Goal: Task Accomplishment & Management: Use online tool/utility

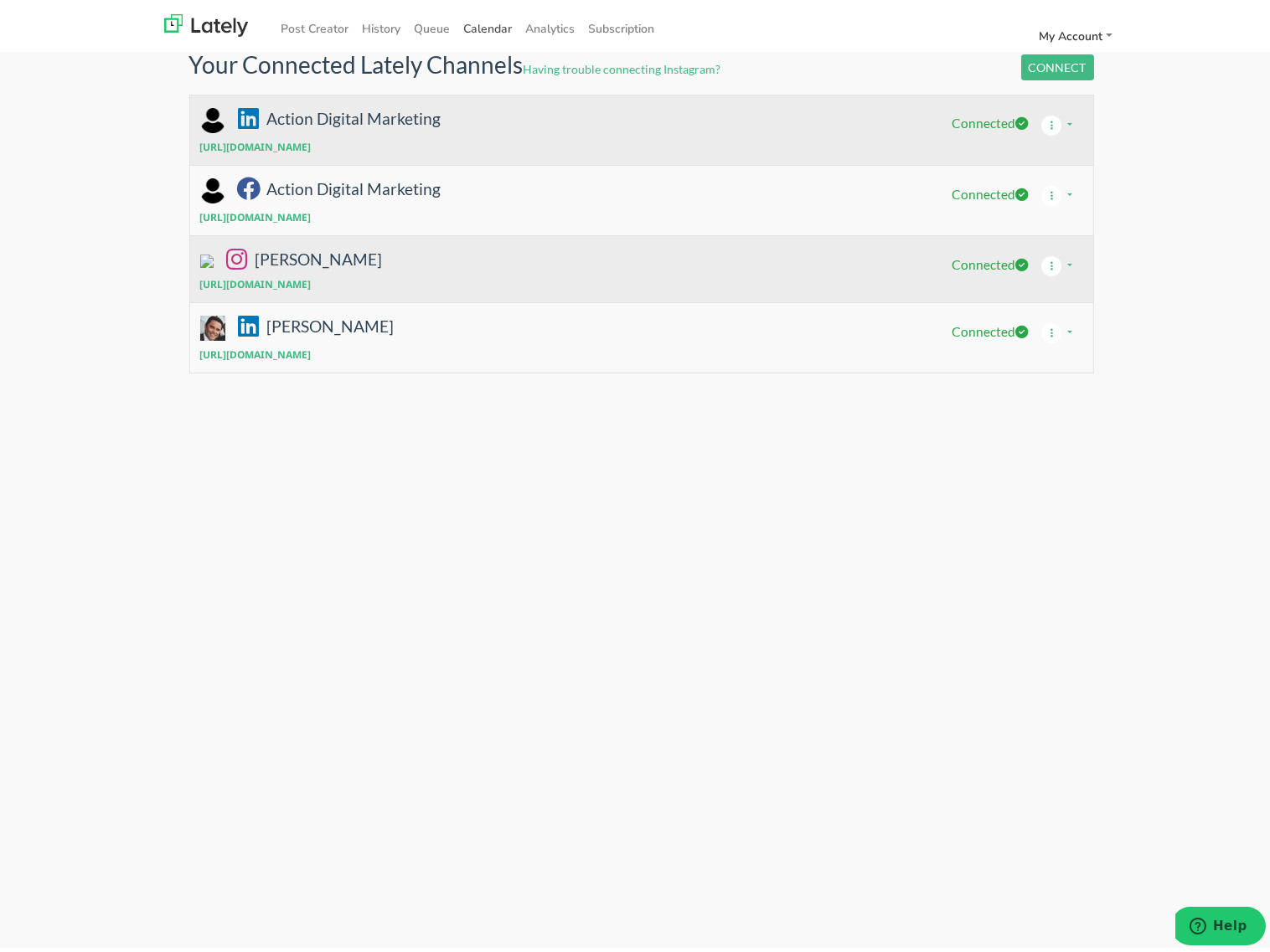
click at [477, 21] on span "Calendar" at bounding box center [488, 23] width 48 height 16
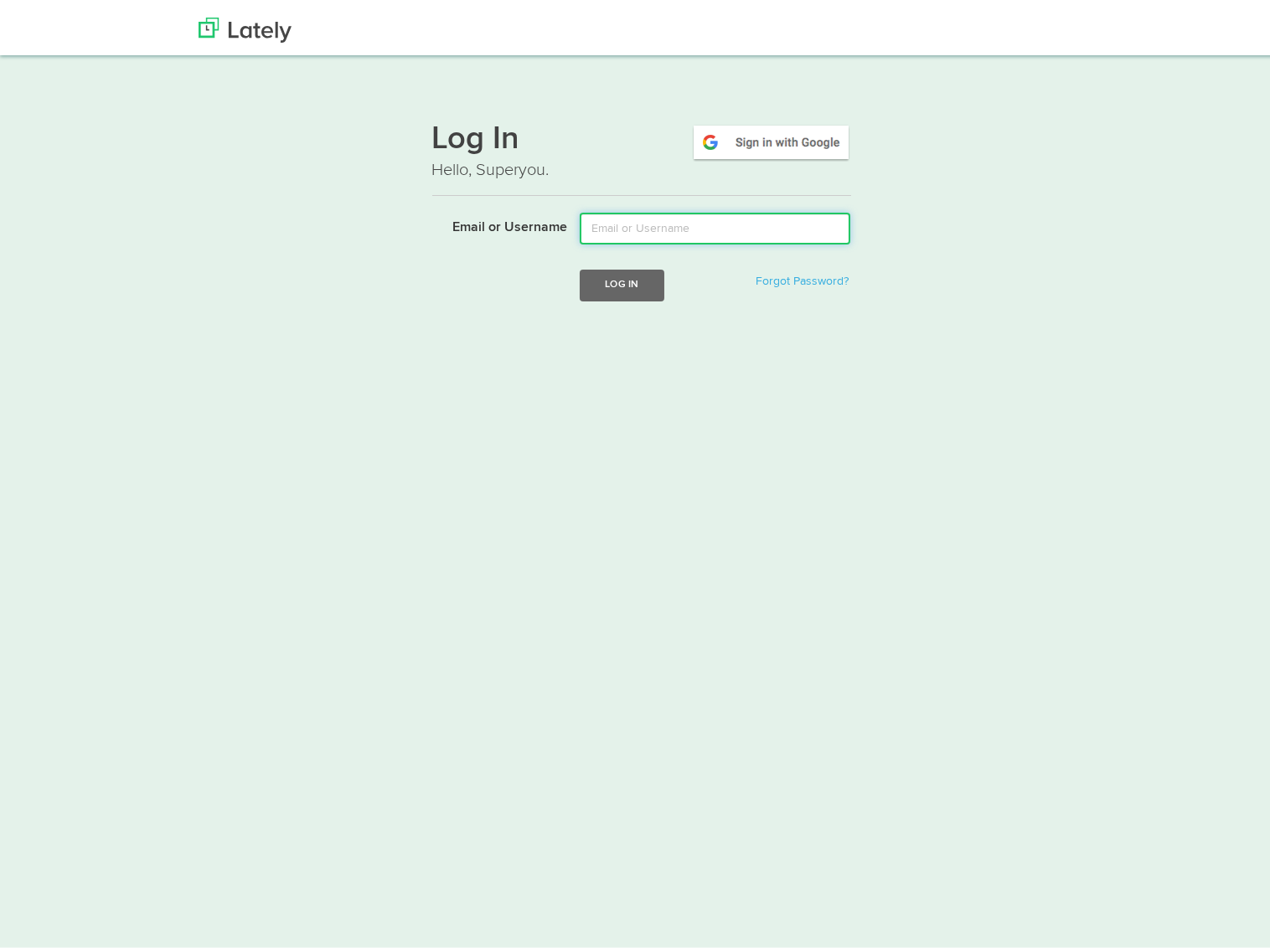
type input "[PERSON_NAME][EMAIL_ADDRESS][DOMAIN_NAME]"
click at [605, 273] on button "Log In" at bounding box center [621, 280] width 84 height 31
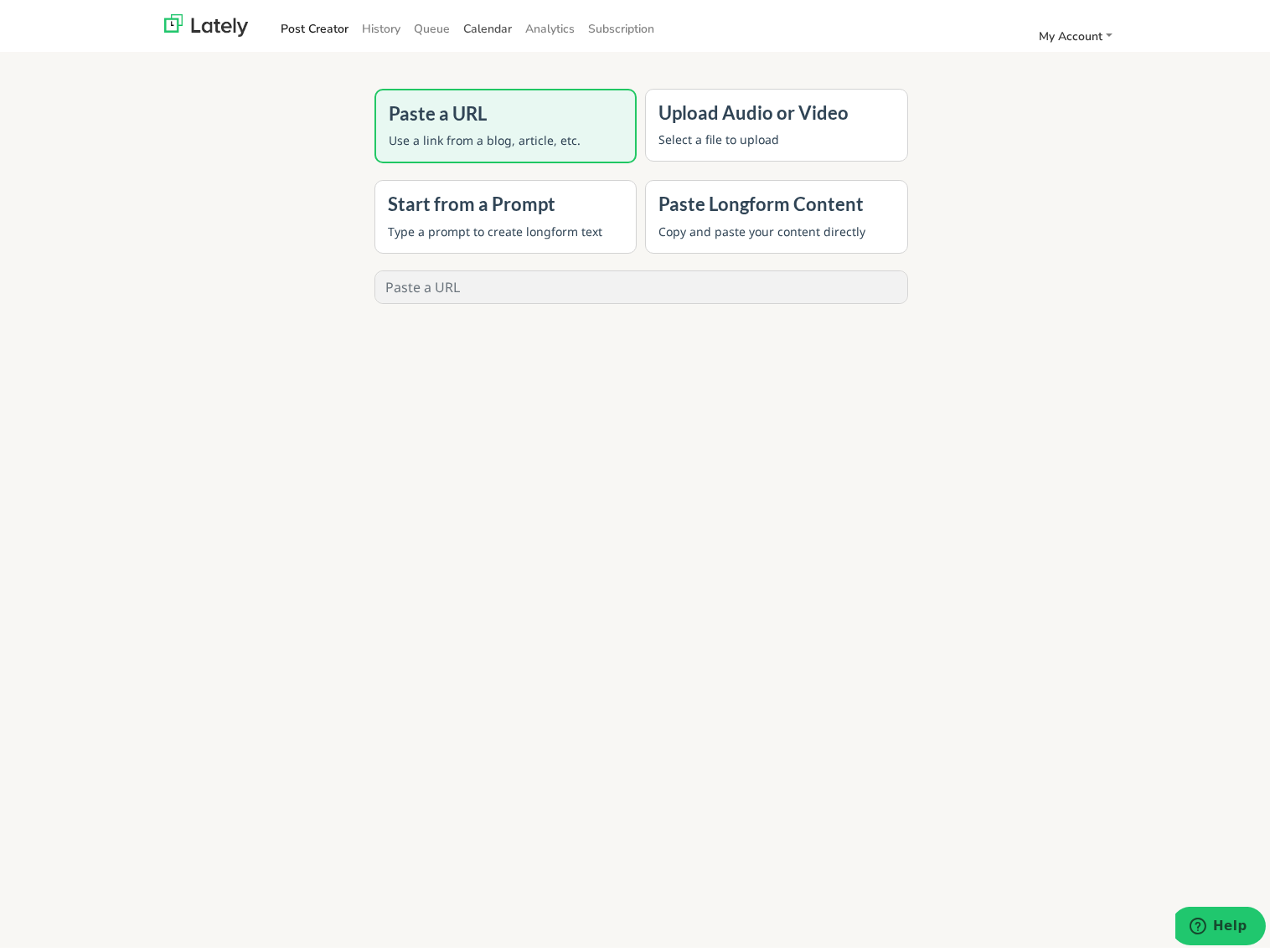
click at [464, 23] on span "Calendar" at bounding box center [488, 23] width 48 height 16
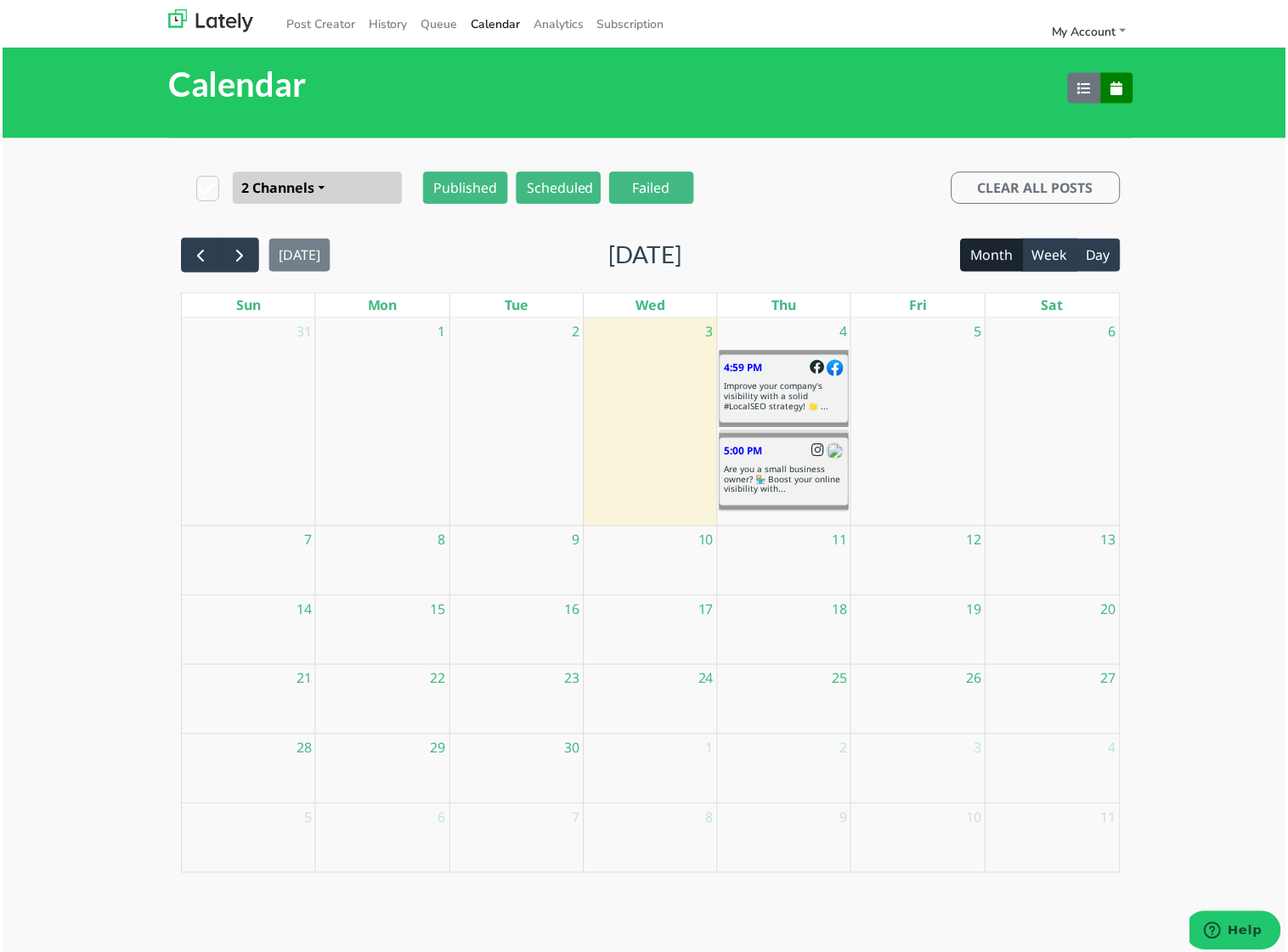
click at [787, 471] on h6 "Are you a small business owner? 🏪 Boost your online visibility with..." at bounding box center [784, 481] width 120 height 30
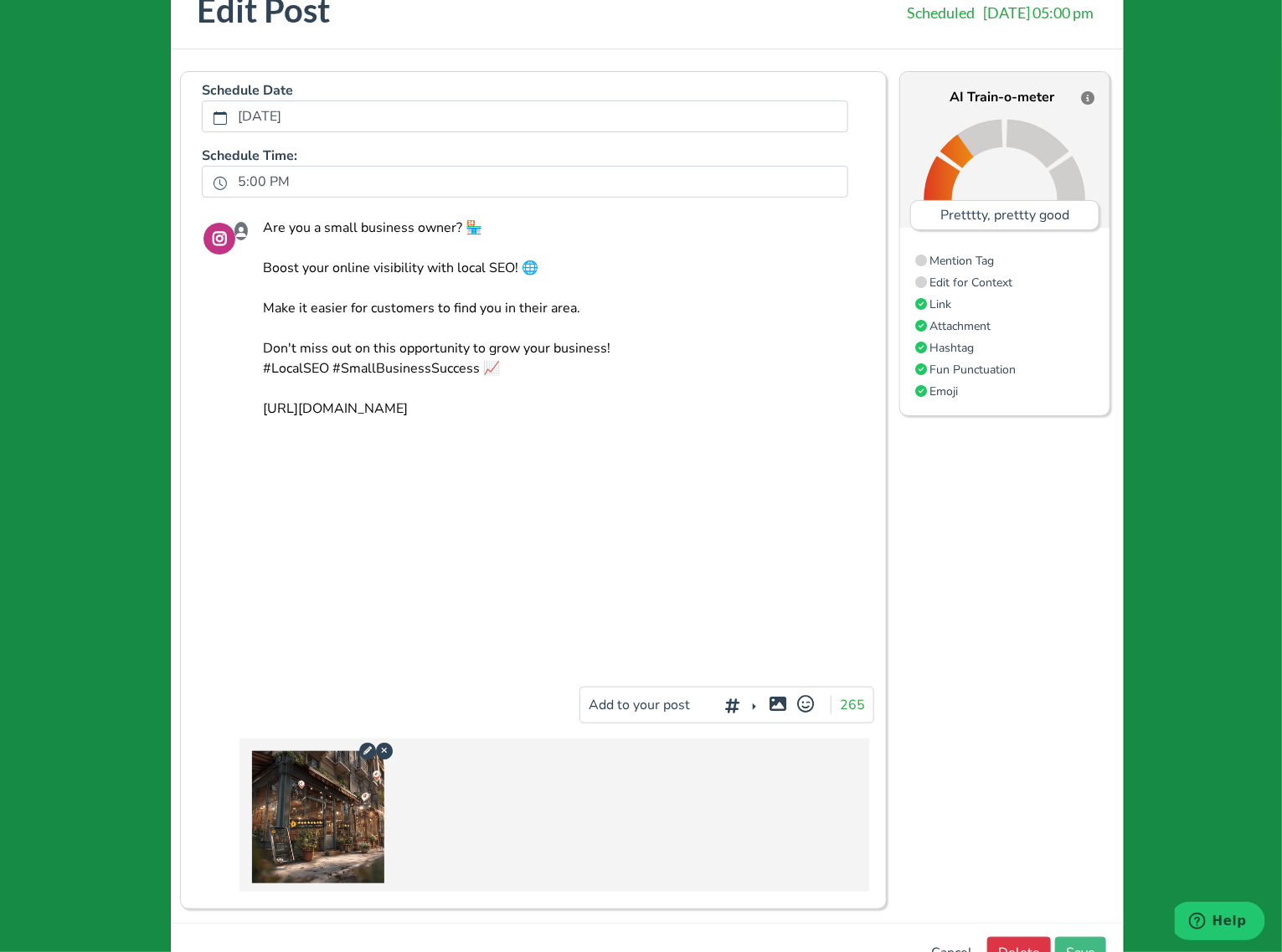
scroll to position [106, 0]
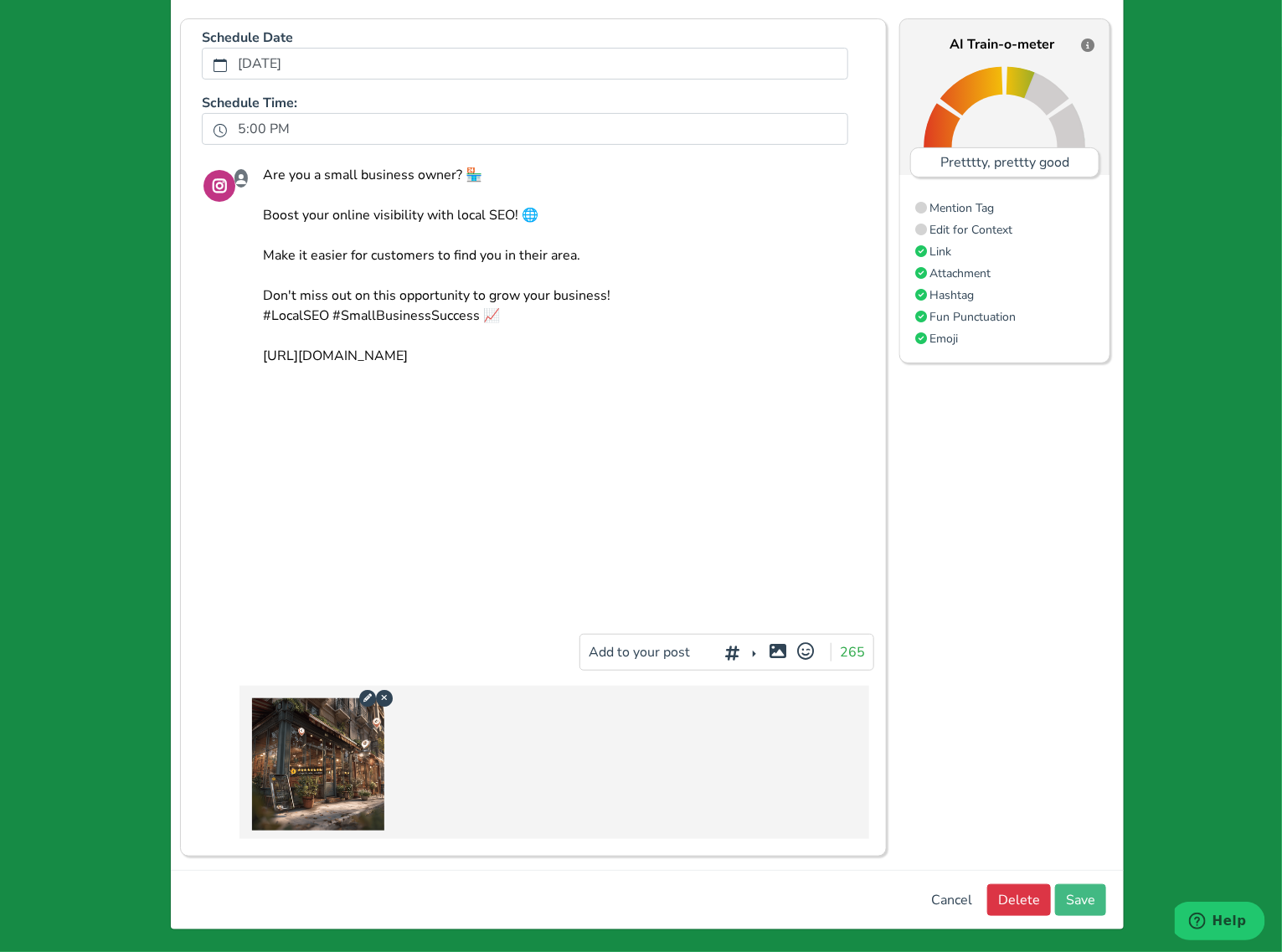
click at [774, 647] on div at bounding box center [779, 647] width 11 height 5
click at [772, 652] on icon at bounding box center [777, 651] width 21 height 1
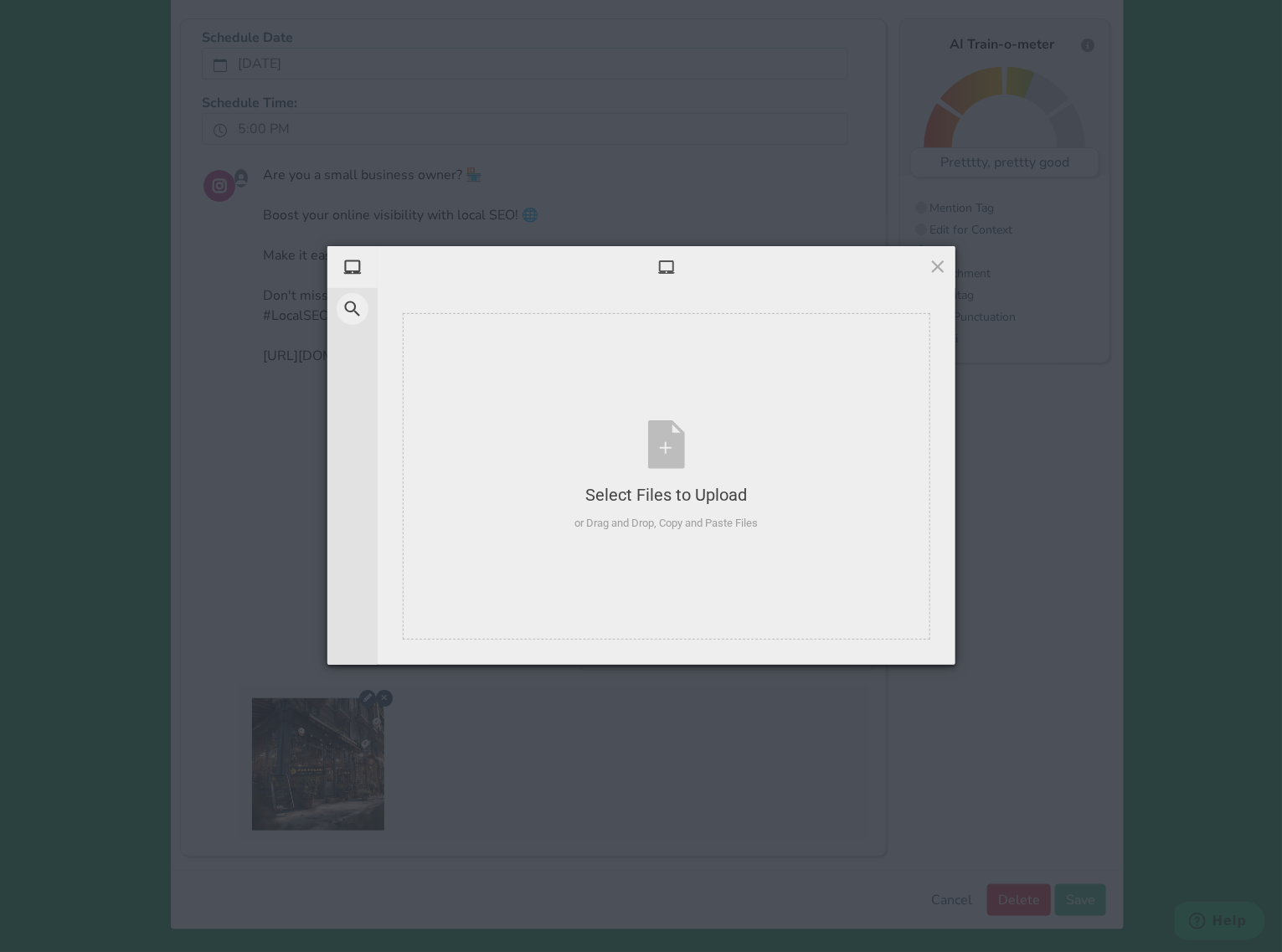
click at [773, 648] on div "Select Files to Upload or Drag and Drop, Copy and Paste Files" at bounding box center [667, 476] width 578 height 377
click at [675, 469] on div "Select Files to Upload or Drag and Drop, Copy and Paste Files" at bounding box center [666, 476] width 183 height 112
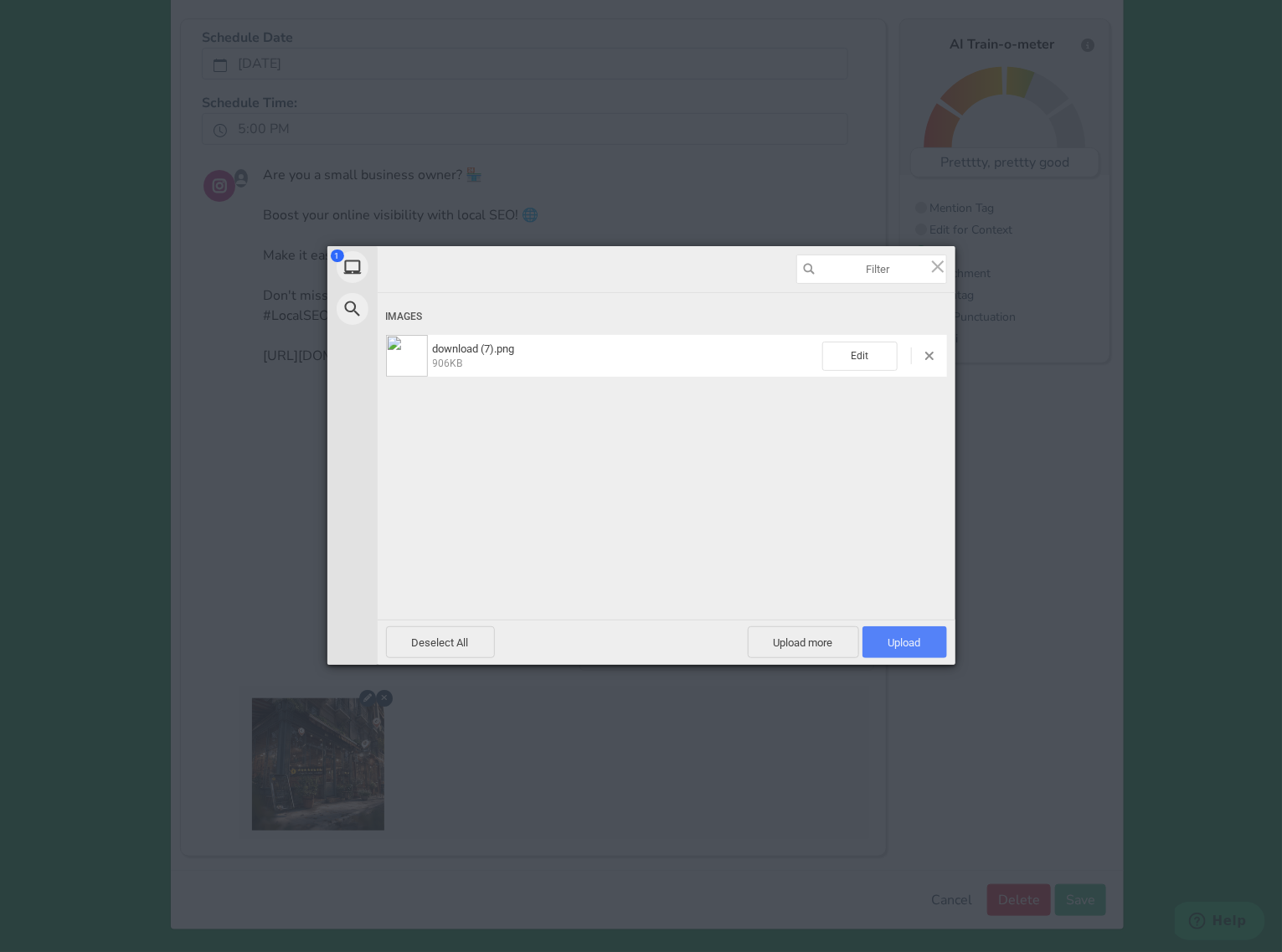
click at [905, 637] on span "Upload 1" at bounding box center [905, 643] width 33 height 13
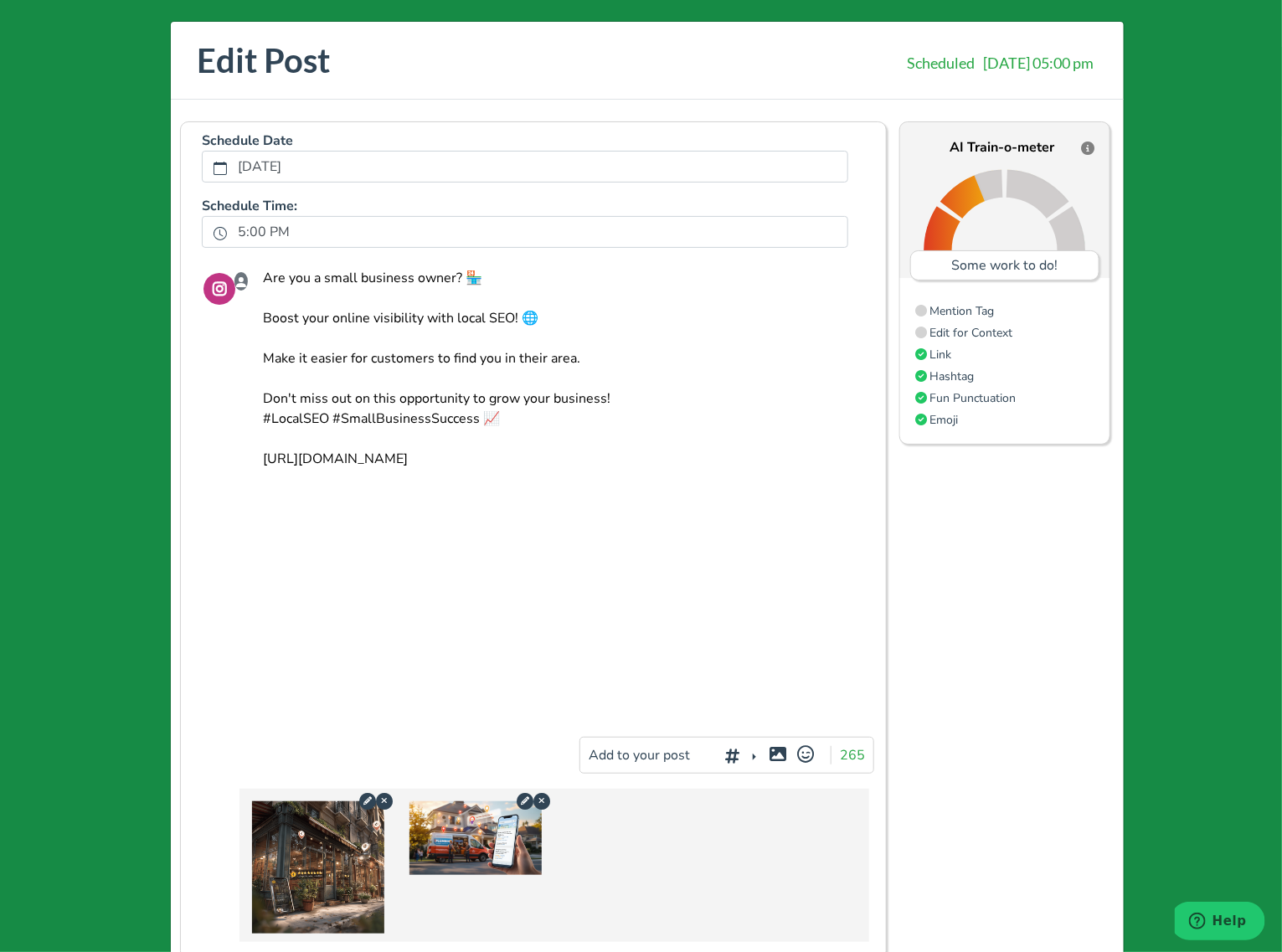
scroll to position [0, 0]
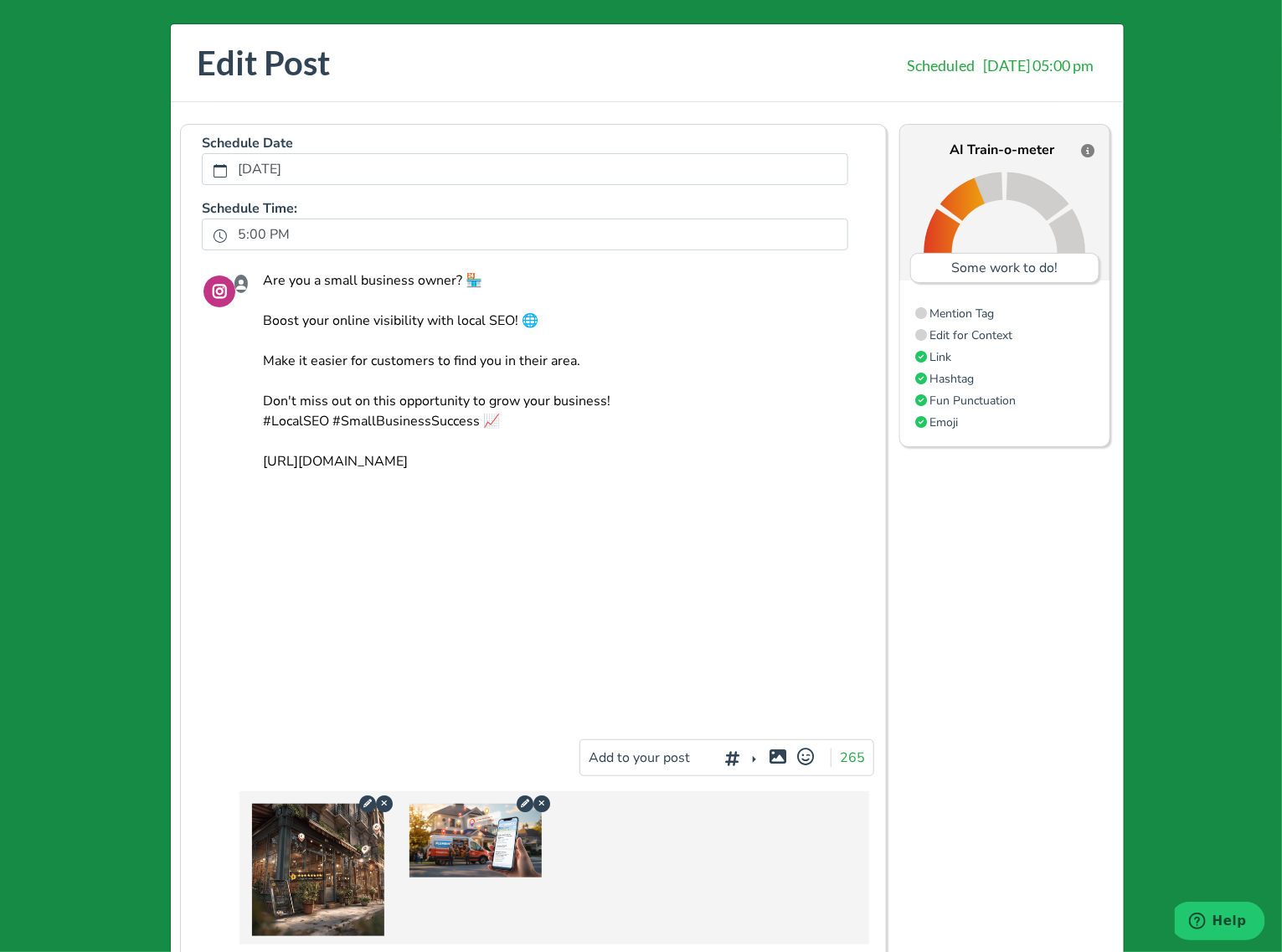
click at [547, 343] on textarea "Are you a small business owner? 🏪 Boost your online visibility with local SEO! …" at bounding box center [562, 491] width 623 height 466
click at [258, 418] on textarea "Are you a small business owner? 🏪 Boost your online visibility with local SEO! …" at bounding box center [562, 491] width 623 height 466
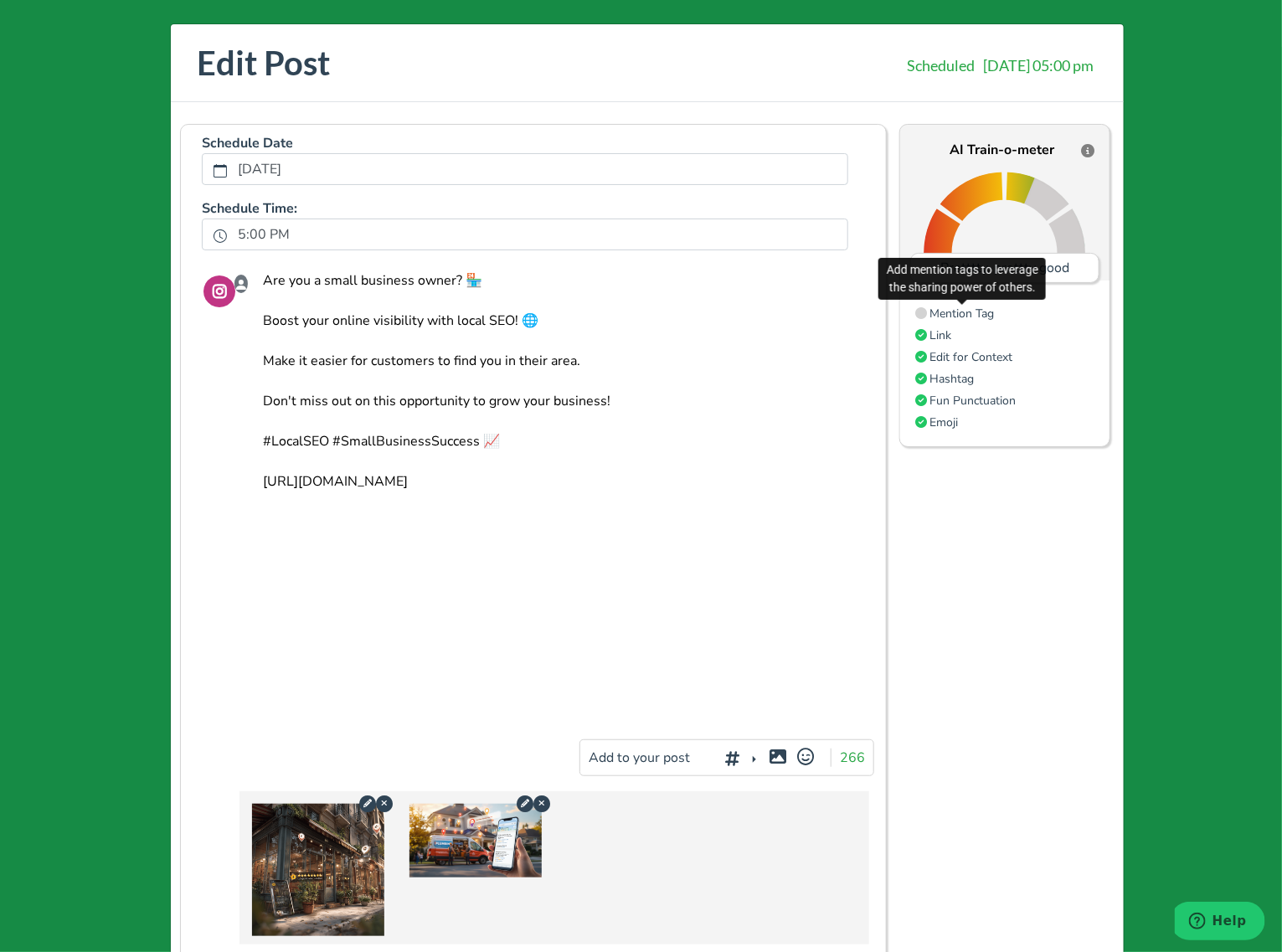
click at [949, 316] on span "Mention Tag" at bounding box center [961, 313] width 64 height 16
click at [976, 311] on span "Mention Tag" at bounding box center [961, 313] width 64 height 16
click at [948, 310] on span "Mention Tag" at bounding box center [961, 313] width 64 height 16
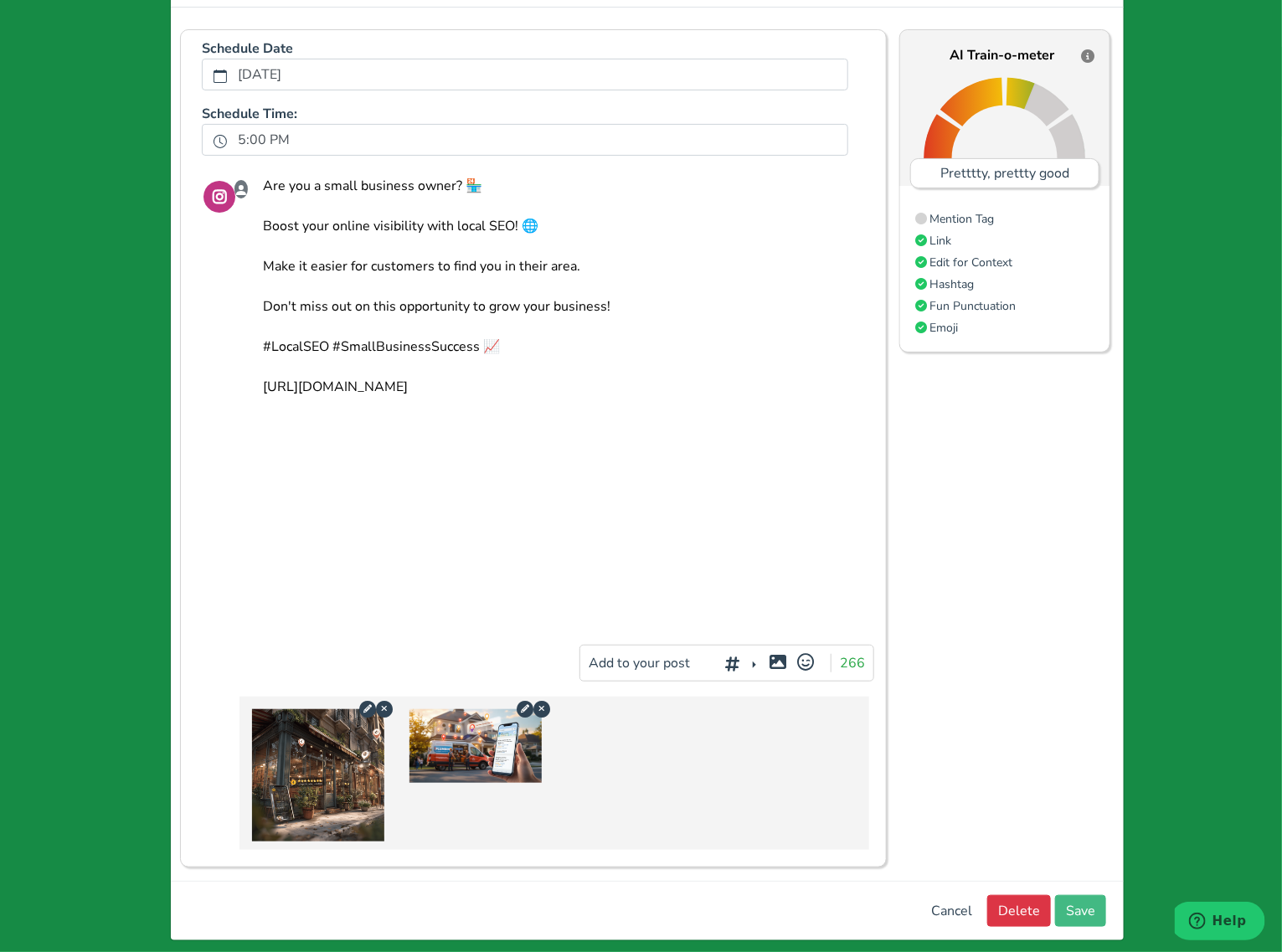
scroll to position [106, 0]
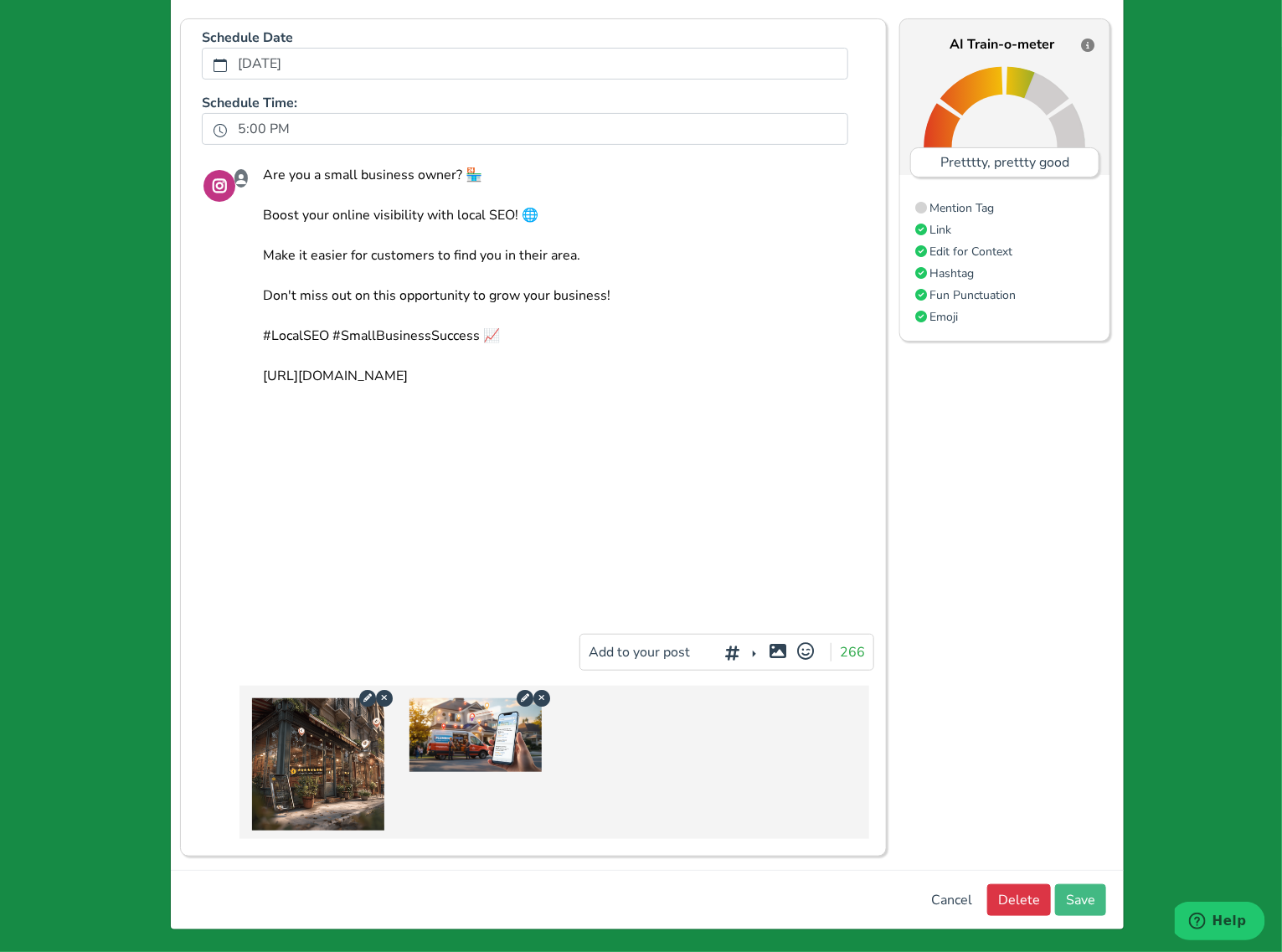
drag, startPoint x: 471, startPoint y: 331, endPoint x: 520, endPoint y: 331, distance: 49.0
click at [520, 331] on textarea "Are you a small business owner? 🏪 Boost your online visibility with local SEO! …" at bounding box center [562, 386] width 623 height 466
type textarea "Are you a small business owner? 🏪 Boost your online visibility with local SEO! …"
click at [662, 651] on span "Add to your post" at bounding box center [650, 653] width 123 height 19
click at [732, 649] on div at bounding box center [734, 649] width 11 height 5
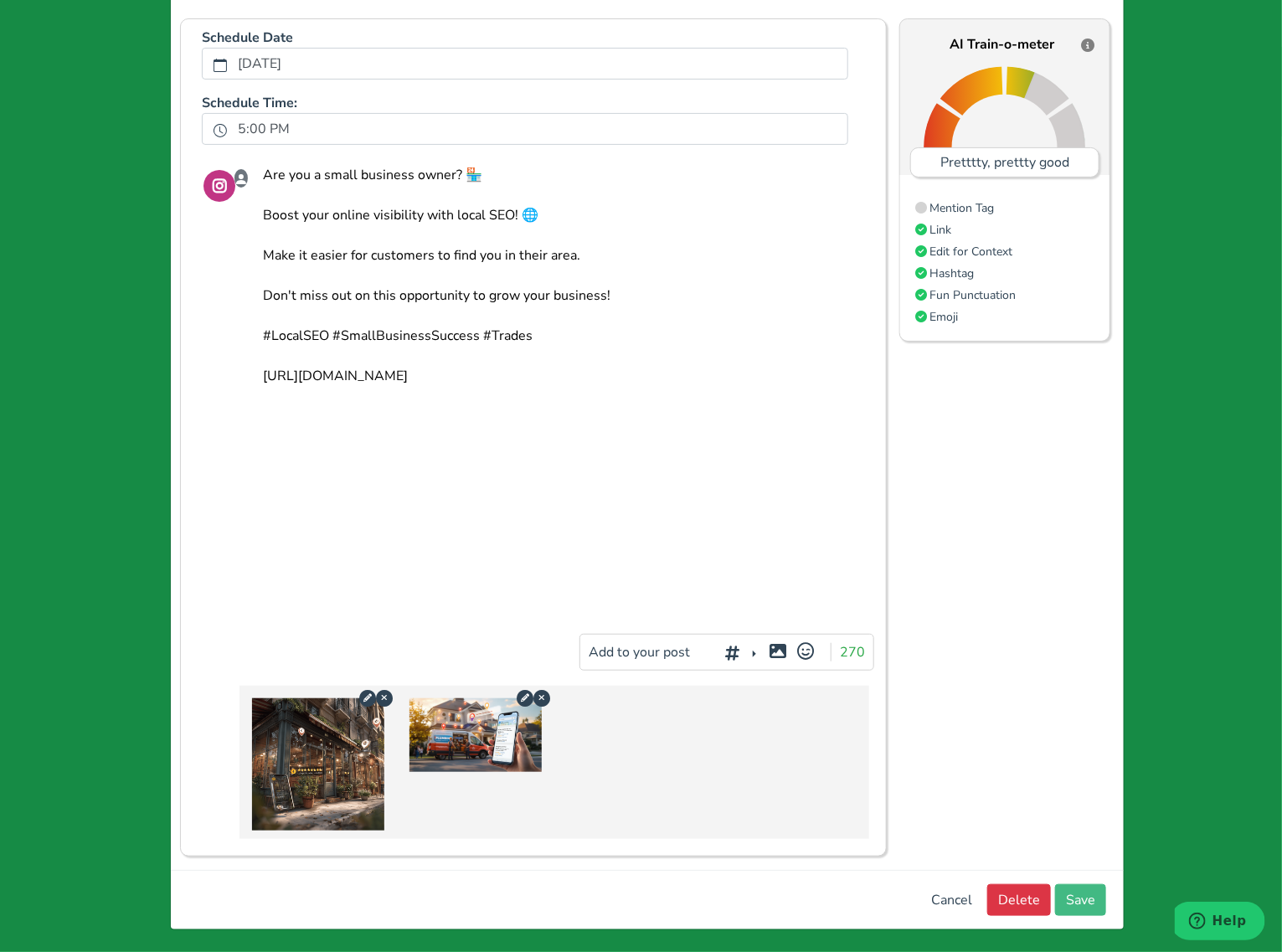
click at [729, 649] on div at bounding box center [734, 649] width 11 height 5
click at [714, 649] on div "Add hashtags for context vs. index rankings for increased engagement" at bounding box center [734, 617] width 167 height 71
click at [700, 647] on span "Add to your post" at bounding box center [650, 653] width 123 height 19
click at [702, 647] on div "Add hashtags for context vs. index rankings for increased engagement" at bounding box center [734, 617] width 167 height 71
click at [712, 647] on div "Add hashtags for context vs. index rankings for increased engagement" at bounding box center [734, 617] width 167 height 71
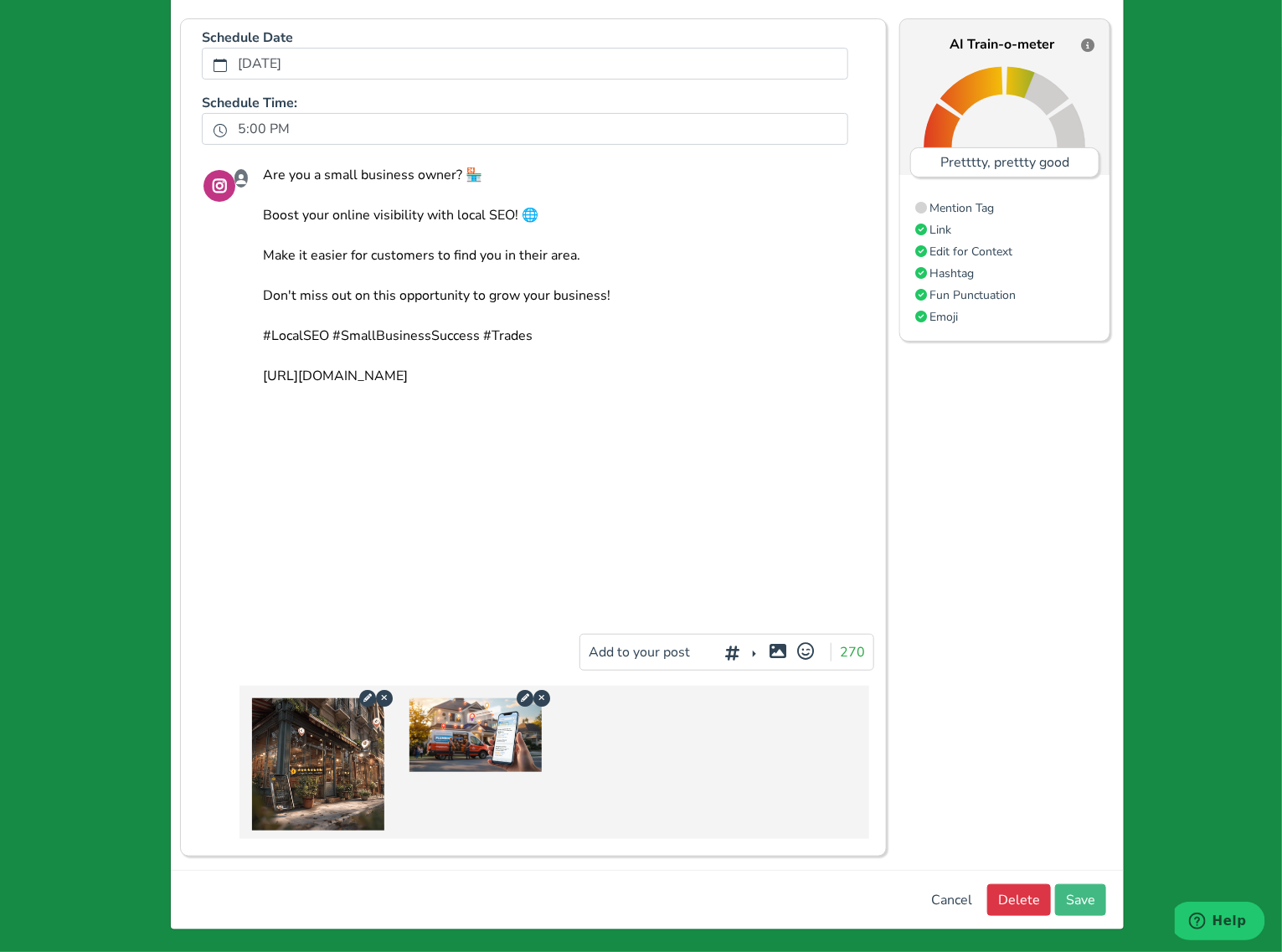
click at [729, 648] on div at bounding box center [734, 649] width 11 height 5
click at [732, 650] on div at bounding box center [734, 649] width 11 height 5
click at [740, 650] on div "Add hashtags for context vs. index rankings for increased engagement" at bounding box center [734, 617] width 167 height 71
click at [732, 650] on div "Add hashtags for context vs. index rankings for increased engagement" at bounding box center [734, 617] width 167 height 71
click at [729, 649] on div at bounding box center [734, 649] width 11 height 5
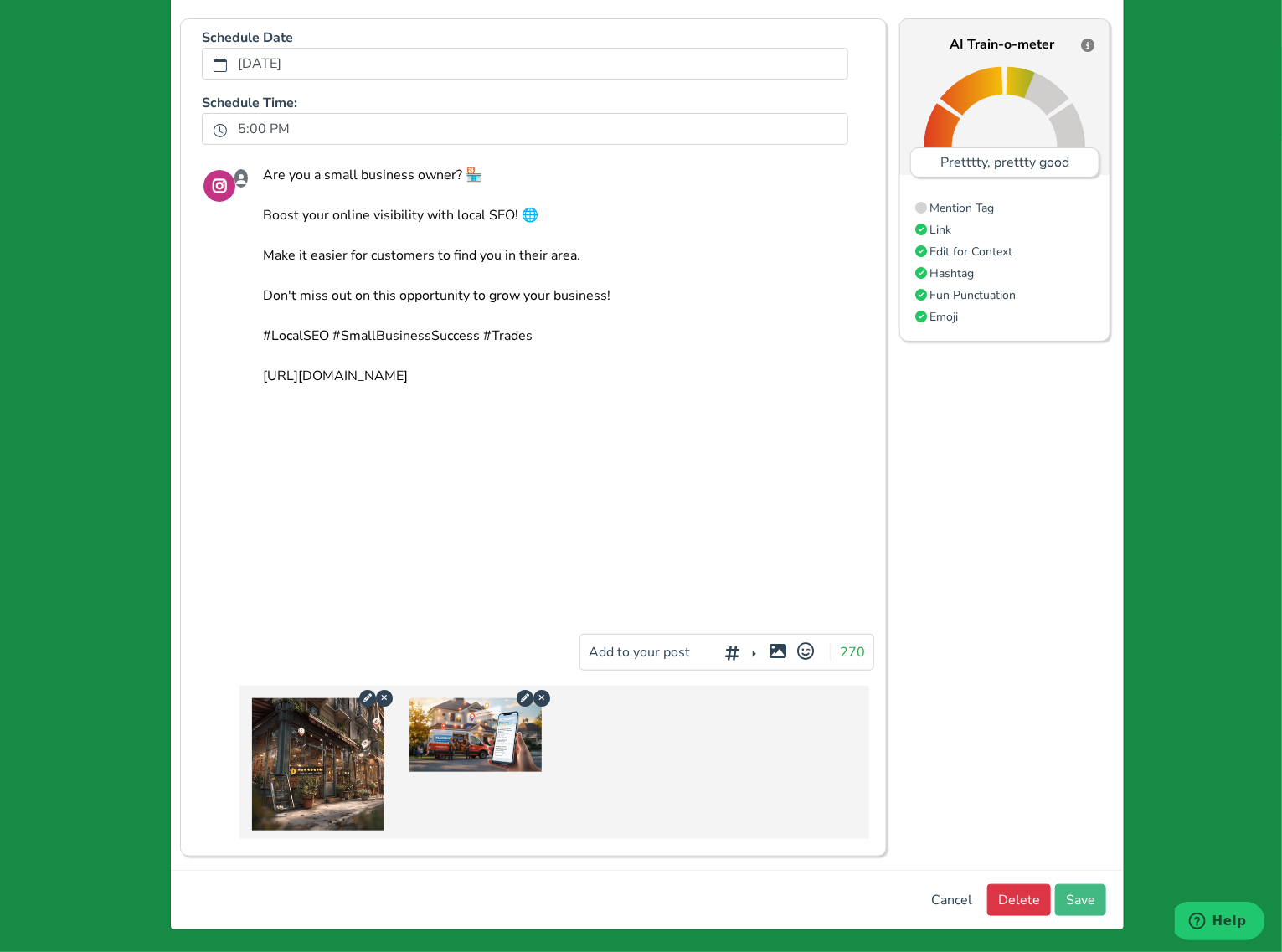
click at [717, 648] on div "Add hashtags for context vs. index rankings for increased engagement" at bounding box center [734, 617] width 167 height 71
click at [709, 647] on div "Add hashtags for context vs. index rankings for increased engagement" at bounding box center [734, 617] width 167 height 71
click at [702, 633] on div "Add hashtags for context vs. index rankings for increased engagement" at bounding box center [734, 617] width 167 height 60
click at [717, 635] on div "Add hashtags for context vs. index rankings for increased engagement" at bounding box center [734, 617] width 167 height 60
click at [730, 642] on div "Add hashtags for context vs. index rankings for increased engagement" at bounding box center [734, 617] width 167 height 60
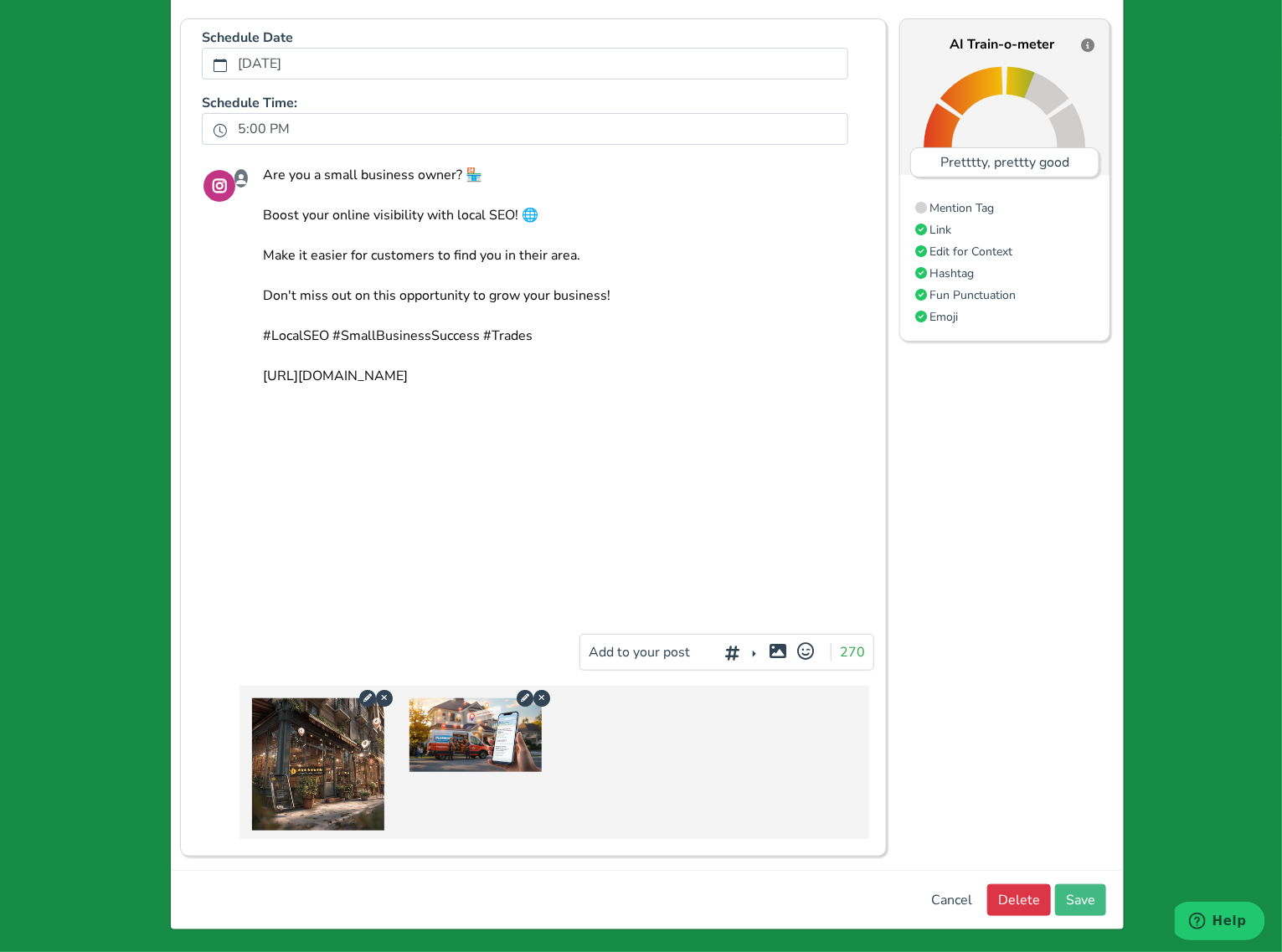
click at [714, 654] on button "button" at bounding box center [739, 654] width 56 height 32
click at [711, 660] on button "button" at bounding box center [739, 654] width 56 height 32
click at [807, 666] on li at bounding box center [837, 658] width 132 height 27
click at [1078, 893] on button "Save" at bounding box center [1080, 900] width 51 height 32
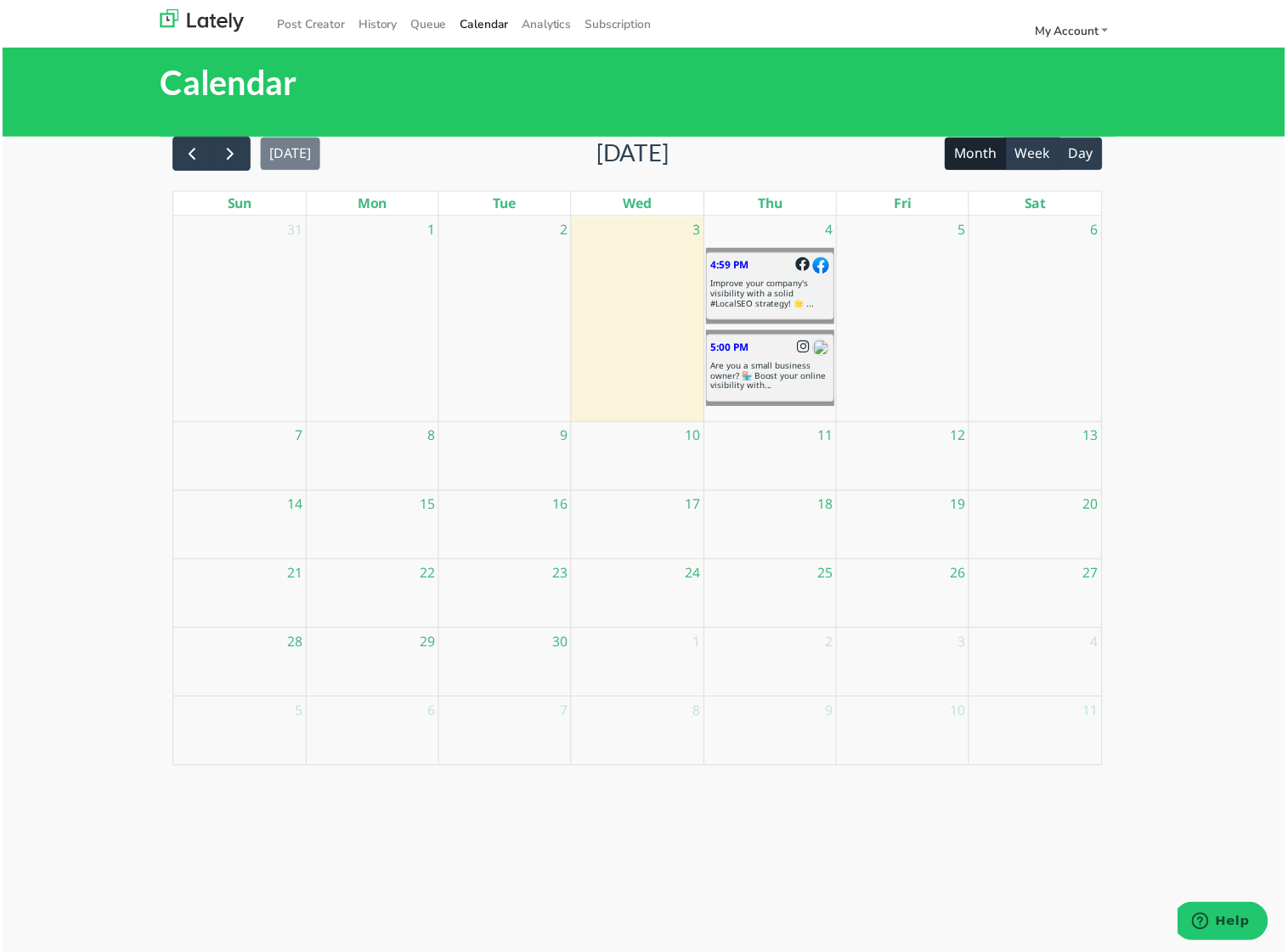
scroll to position [0, 0]
